Goal: Transaction & Acquisition: Purchase product/service

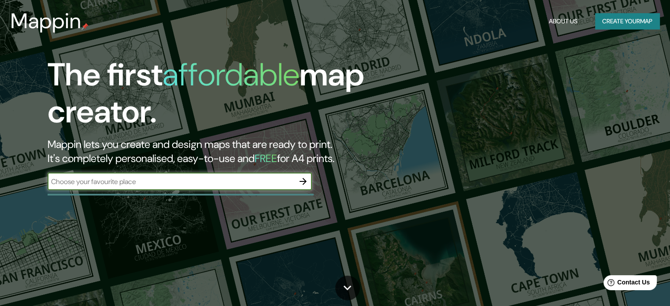
click at [264, 182] on input "text" at bounding box center [171, 182] width 247 height 10
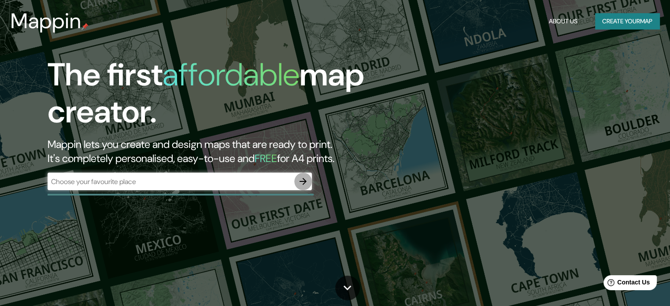
click at [303, 177] on icon "button" at bounding box center [303, 181] width 11 height 11
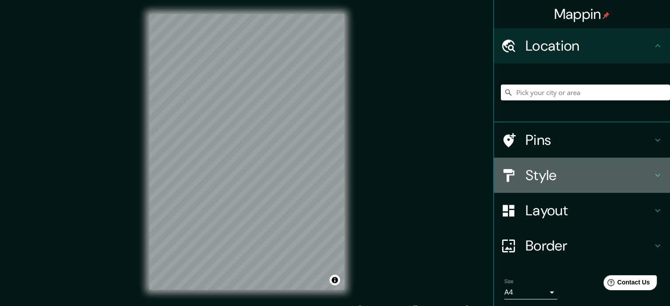
click at [552, 172] on h4 "Style" at bounding box center [589, 176] width 127 height 18
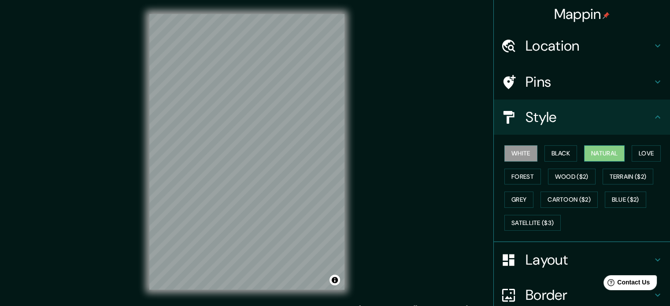
click at [589, 154] on button "Natural" at bounding box center [604, 153] width 41 height 16
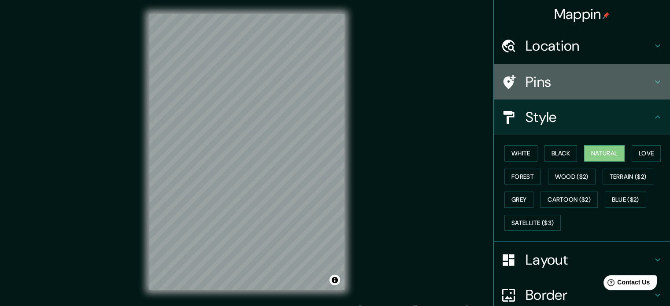
click at [560, 88] on h4 "Pins" at bounding box center [589, 82] width 127 height 18
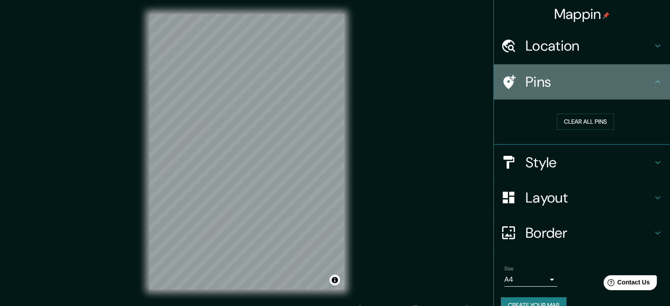
click at [546, 81] on h4 "Pins" at bounding box center [589, 82] width 127 height 18
